Goal: Information Seeking & Learning: Learn about a topic

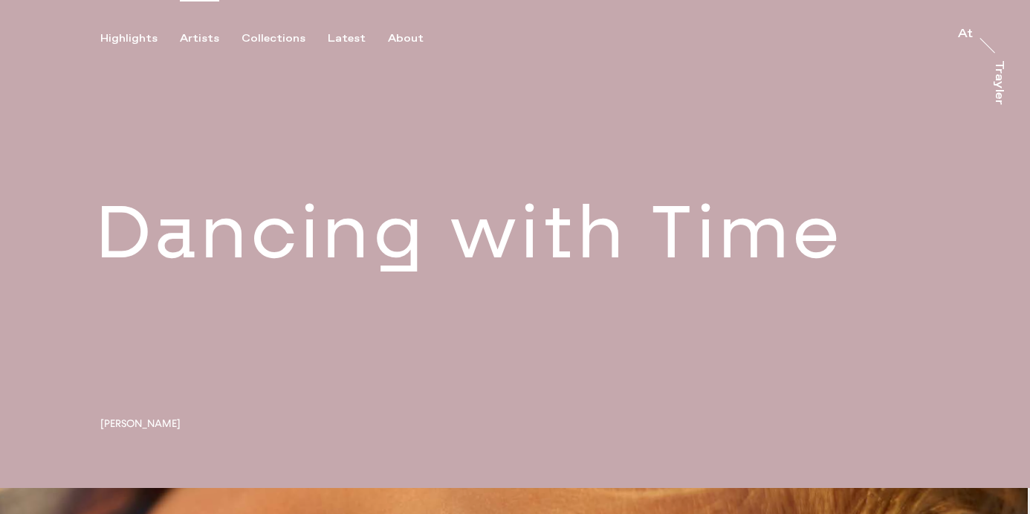
click at [200, 39] on div "Artists" at bounding box center [199, 38] width 39 height 13
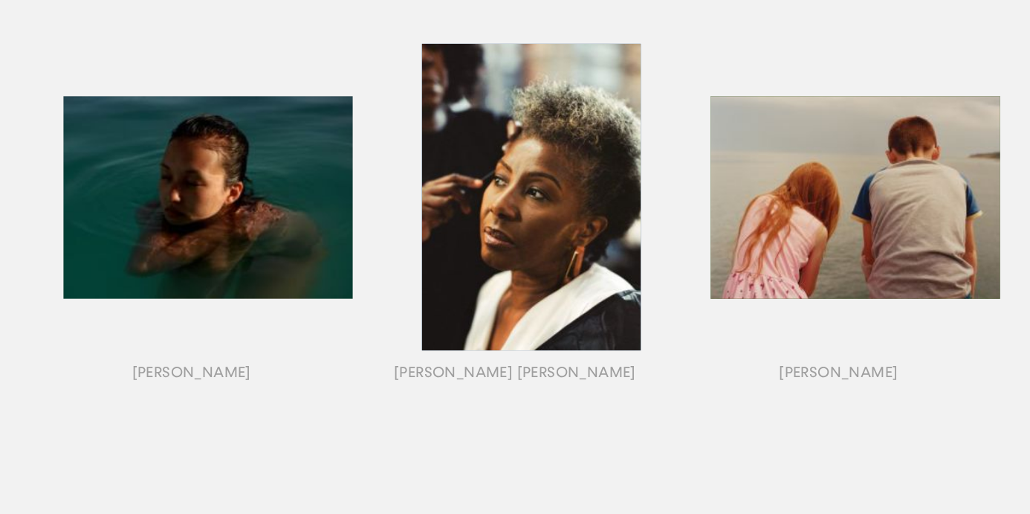
scroll to position [746, 0]
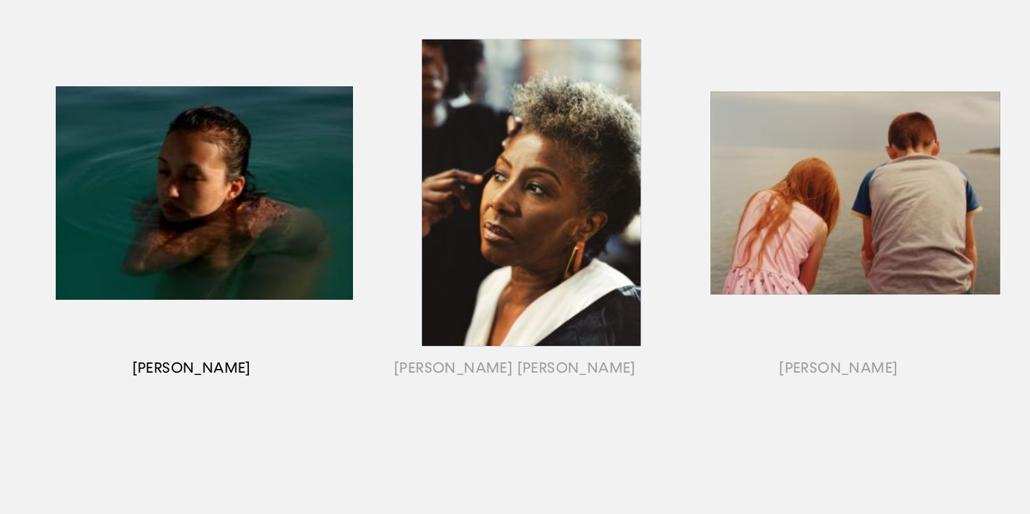
click at [303, 206] on div "button" at bounding box center [191, 211] width 323 height 464
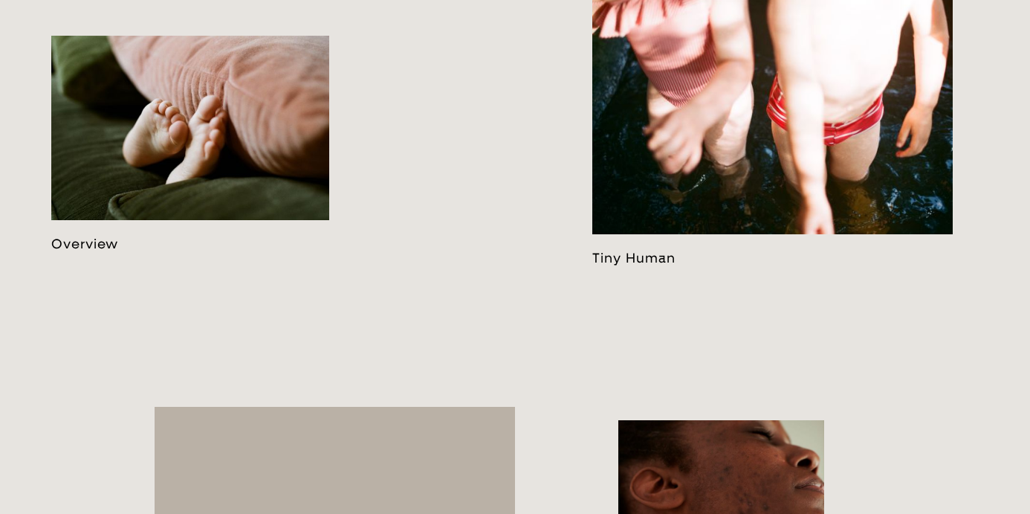
scroll to position [848, 0]
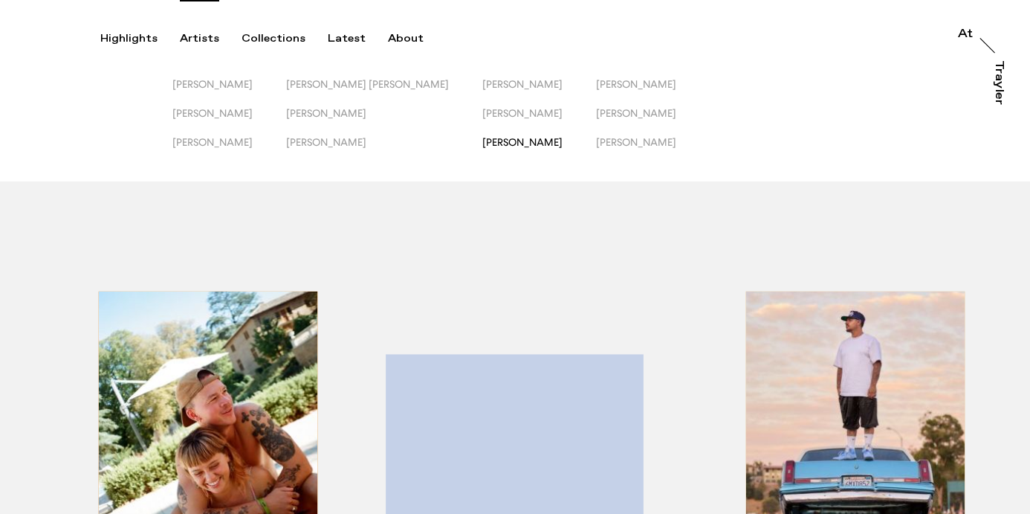
click at [505, 138] on span "[PERSON_NAME]" at bounding box center [522, 142] width 80 height 12
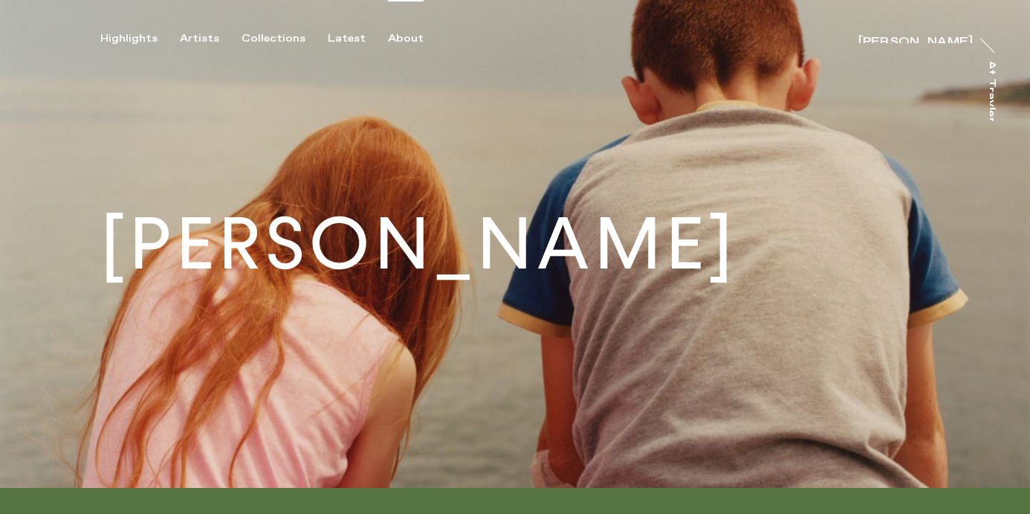
click at [395, 37] on div "About" at bounding box center [406, 38] width 36 height 13
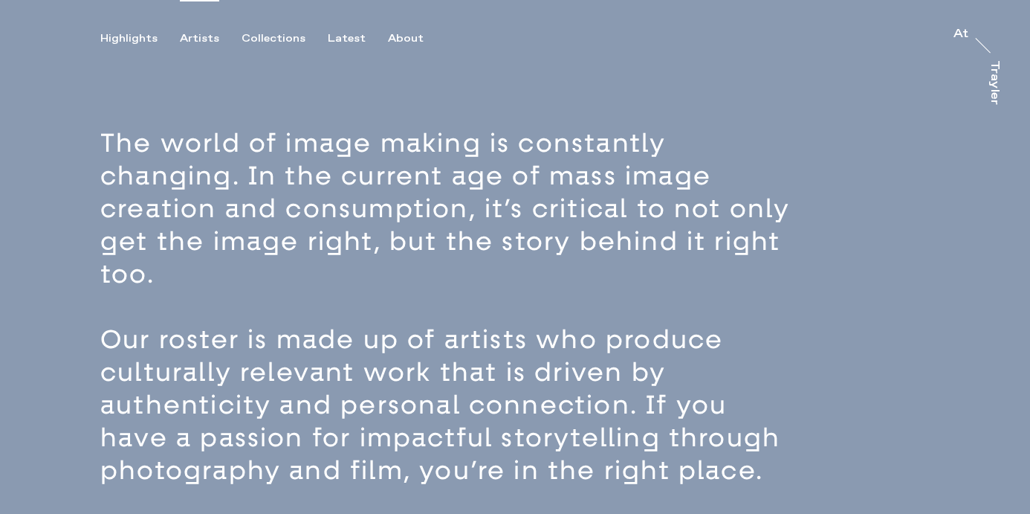
click at [199, 40] on div "Artists" at bounding box center [199, 38] width 39 height 13
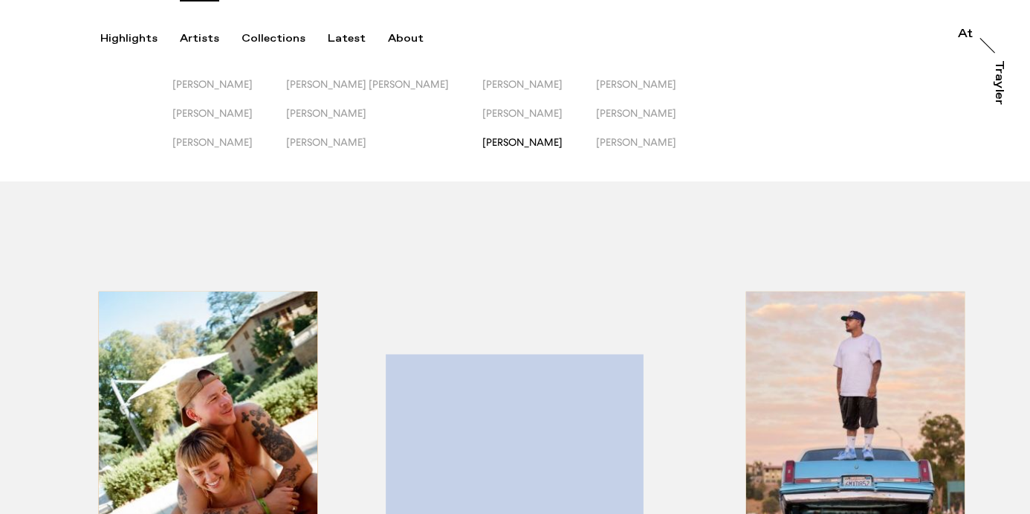
click at [482, 141] on span "[PERSON_NAME]" at bounding box center [522, 142] width 80 height 12
